Goal: Check status: Check status

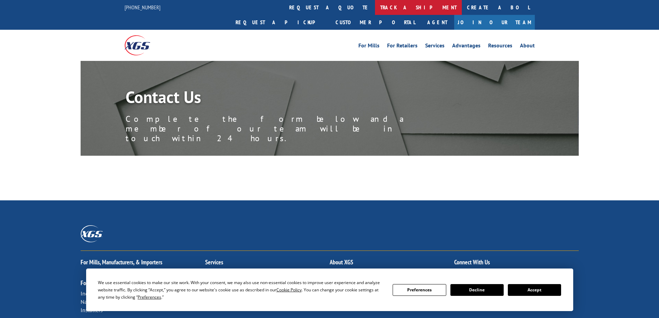
click at [375, 10] on link "track a shipment" at bounding box center [418, 7] width 87 height 15
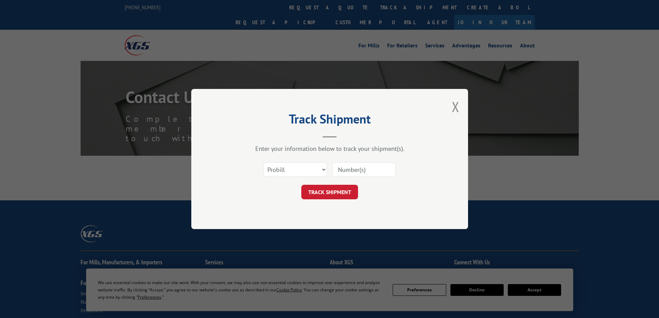
click at [361, 171] on input at bounding box center [364, 169] width 64 height 15
paste input "17027562"
type input "17027562"
click at [340, 190] on button "TRACK SHIPMENT" at bounding box center [330, 192] width 57 height 15
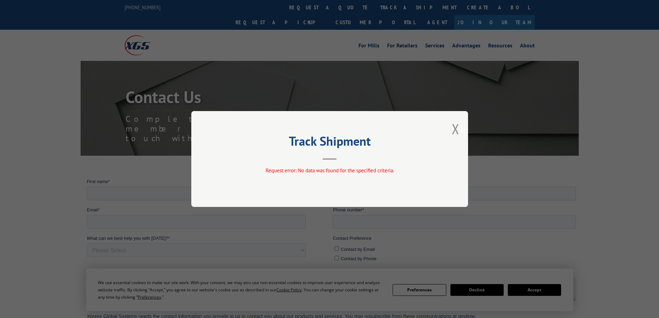
click at [455, 129] on button "Close modal" at bounding box center [456, 129] width 8 height 18
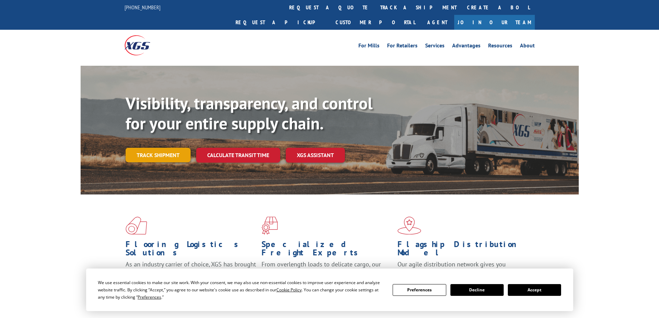
click at [168, 148] on link "Track shipment" at bounding box center [158, 155] width 65 height 15
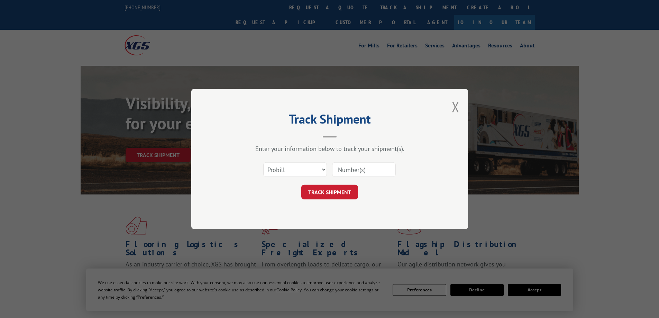
click at [350, 171] on input at bounding box center [364, 169] width 64 height 15
paste input "17027562"
type input "17027562"
click at [332, 192] on button "TRACK SHIPMENT" at bounding box center [330, 192] width 57 height 15
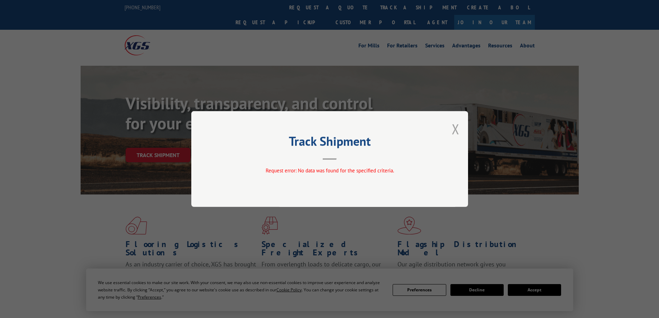
click at [455, 124] on button "Close modal" at bounding box center [456, 129] width 8 height 18
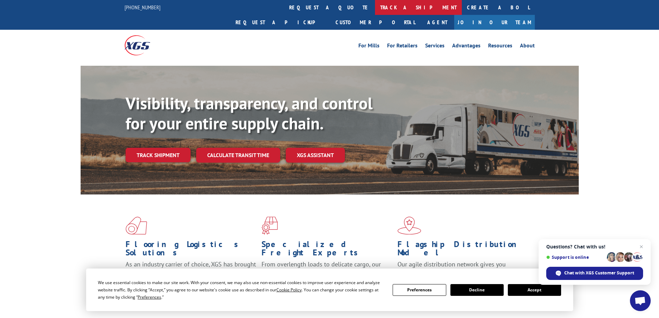
click at [375, 12] on link "track a shipment" at bounding box center [418, 7] width 87 height 15
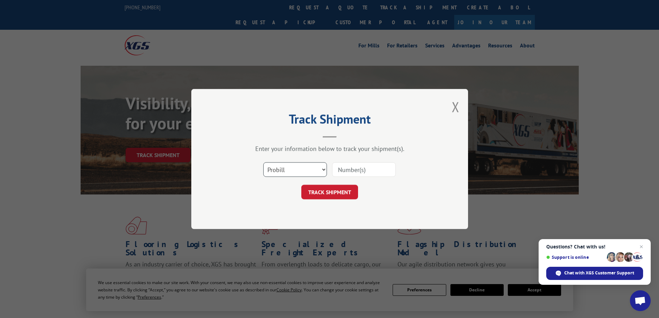
click at [294, 168] on select "Select category... Probill BOL PO" at bounding box center [295, 169] width 64 height 15
click at [263, 162] on select "Select category... Probill BOL PO" at bounding box center [295, 169] width 64 height 15
click at [277, 162] on div "Select category... Probill BOL PO" at bounding box center [295, 170] width 63 height 16
click at [274, 170] on select "Select category... Probill BOL PO" at bounding box center [295, 169] width 64 height 15
select select "po"
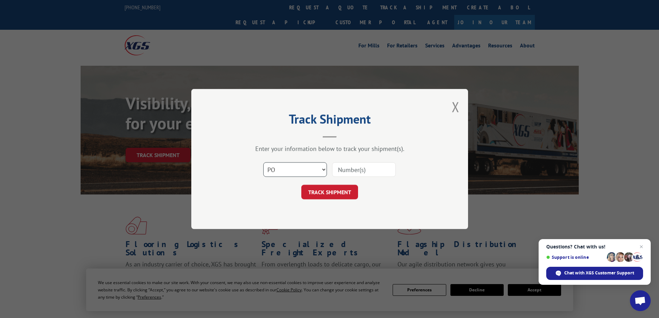
click at [263, 162] on select "Select category... Probill BOL PO" at bounding box center [295, 169] width 64 height 15
click at [352, 169] on input at bounding box center [364, 169] width 64 height 15
paste input "17027562"
type input "17027562"
click at [339, 194] on button "TRACK SHIPMENT" at bounding box center [330, 192] width 57 height 15
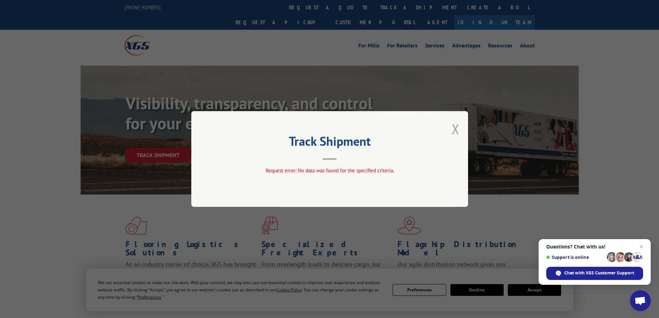
click at [454, 132] on button "Close modal" at bounding box center [456, 129] width 8 height 18
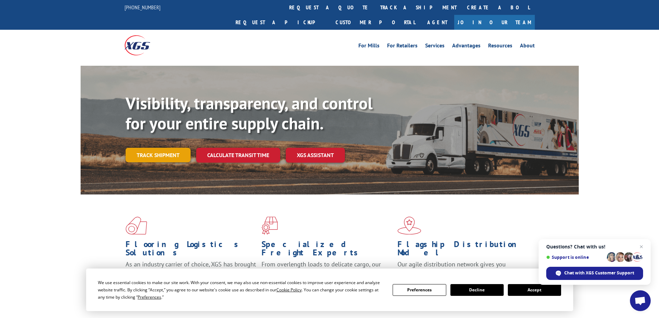
click at [149, 148] on link "Track shipment" at bounding box center [158, 155] width 65 height 15
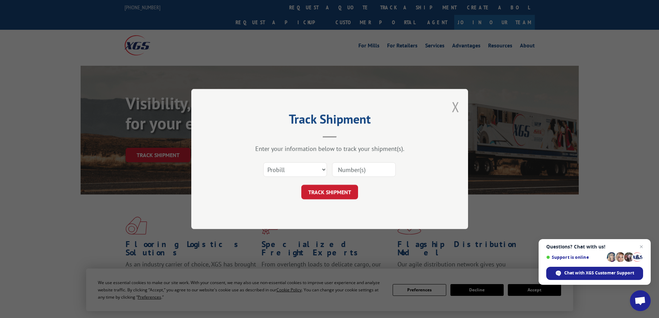
click at [457, 108] on button "Close modal" at bounding box center [456, 107] width 8 height 18
